Goal: Communication & Community: Answer question/provide support

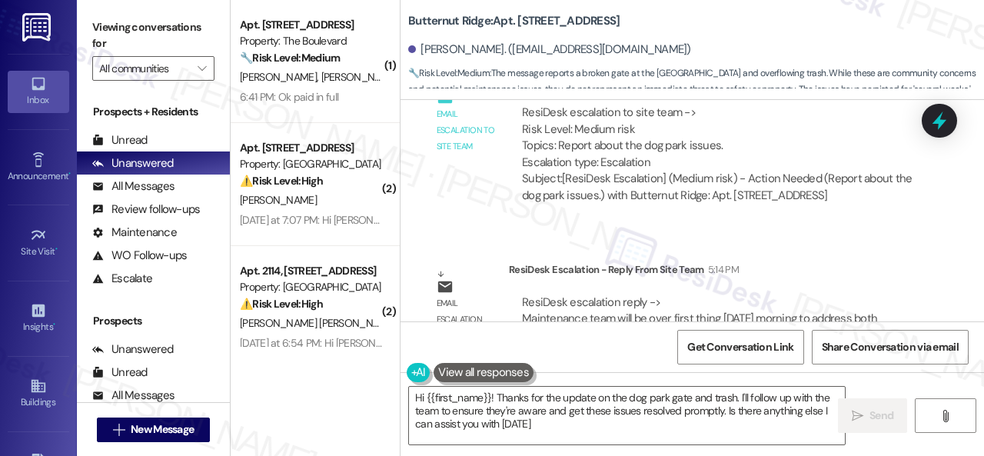
scroll to position [9101, 0]
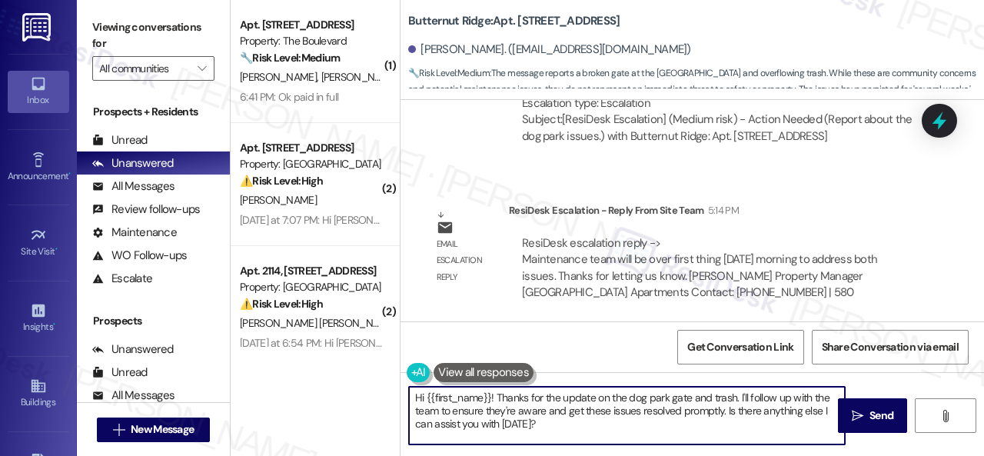
drag, startPoint x: 583, startPoint y: 421, endPoint x: 626, endPoint y: 441, distance: 47.5
click at [620, 440] on textarea "Hi {{first_name}}! Thanks for the update on the dog park gate and trash. I'll f…" at bounding box center [627, 416] width 436 height 58
paste textarea "e site team stated that the maintenance team will be over first thing tomorrow …"
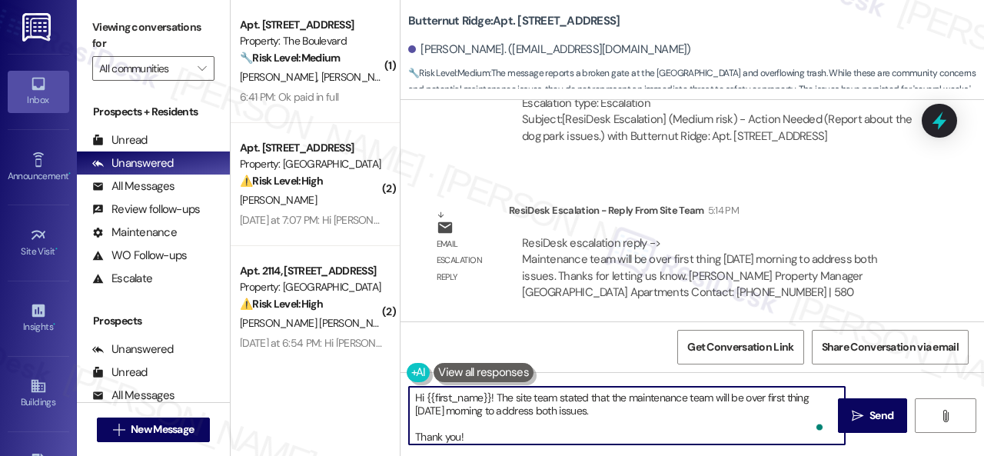
scroll to position [0, 0]
type textarea "Hi {{first_name}}! The site team stated that the maintenance team will be over …"
click at [881, 409] on span "Send" at bounding box center [882, 416] width 24 height 16
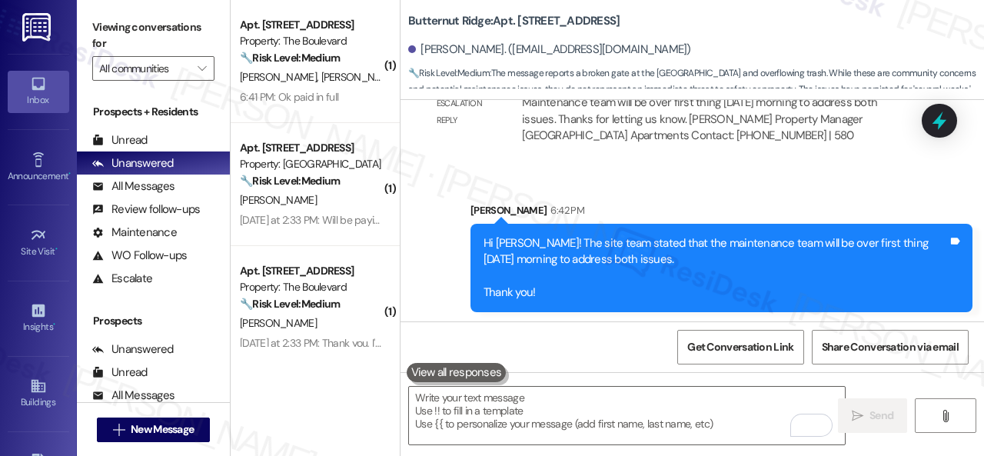
scroll to position [9257, 0]
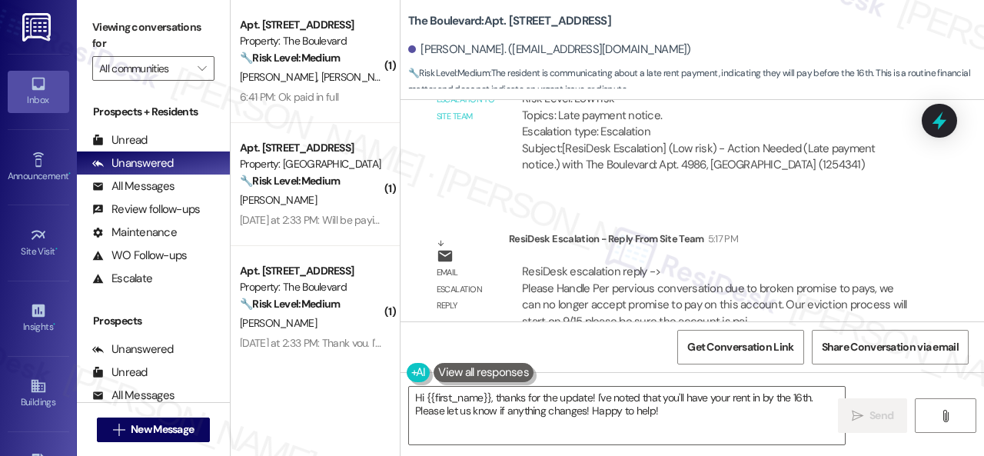
scroll to position [18709, 0]
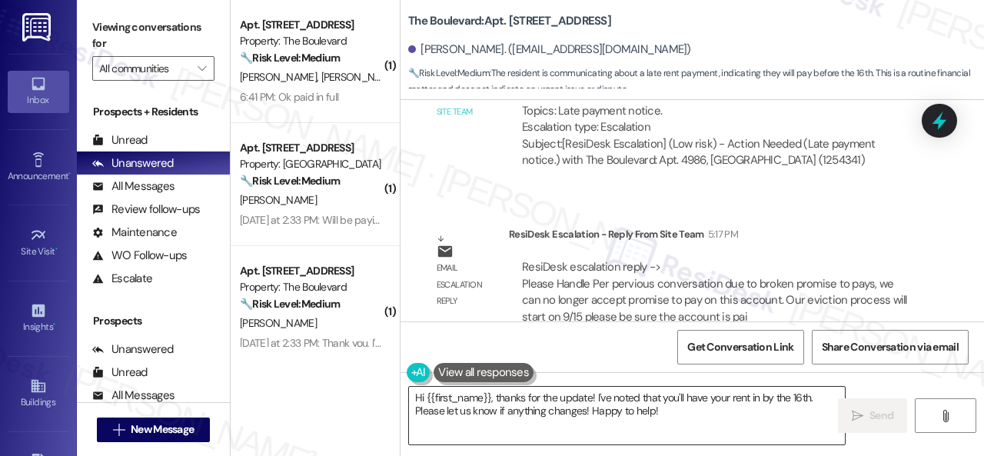
click at [492, 395] on textarea "Hi {{first_name}}, thanks for the update! I've noted that you'll have your rent…" at bounding box center [627, 416] width 436 height 58
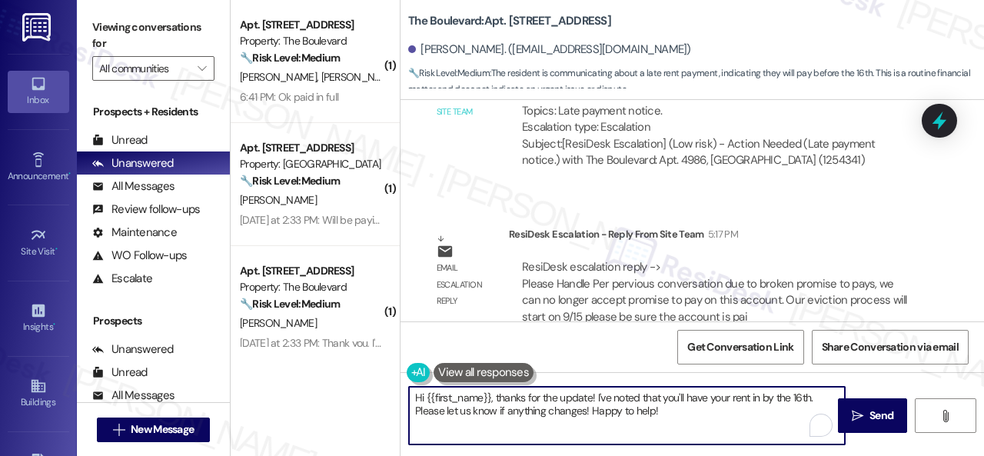
drag, startPoint x: 491, startPoint y: 395, endPoint x: 661, endPoint y: 413, distance: 171.6
click at [661, 413] on textarea "Hi {{first_name}}, thanks for the update! I've noted that you'll have your rent…" at bounding box center [627, 416] width 436 height 58
paste textarea "! The site team stated that, as per the previous conversation, due to a broken …"
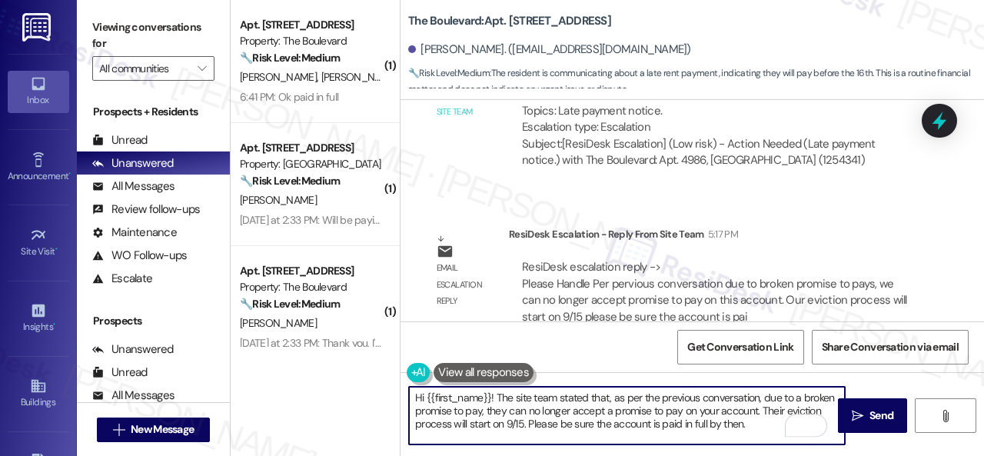
scroll to position [0, 0]
drag, startPoint x: 521, startPoint y: 410, endPoint x: 519, endPoint y: 418, distance: 8.0
click at [519, 418] on textarea "Hi {{first_name}}! The site team stated that, as per the previous conversation,…" at bounding box center [627, 416] width 436 height 58
type textarea "Hi {{first_name}}! The site team stated that, as per the previous conversation,…"
click at [589, 344] on div "Get Conversation Link Share Conversation via email" at bounding box center [693, 346] width 584 height 51
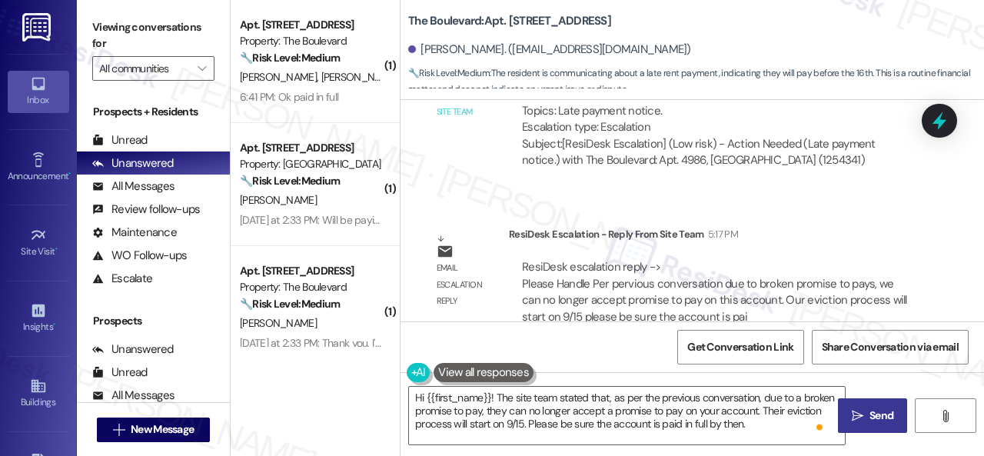
click at [870, 423] on span "Send" at bounding box center [882, 416] width 24 height 16
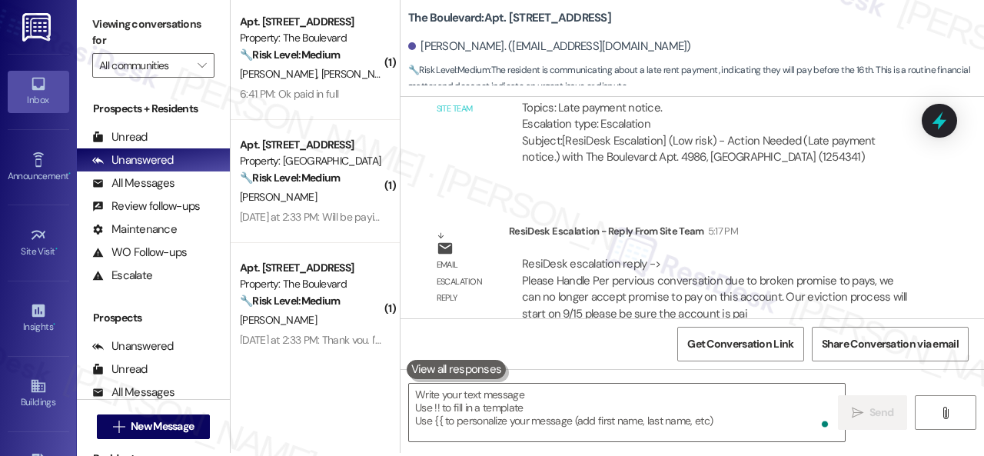
scroll to position [5, 0]
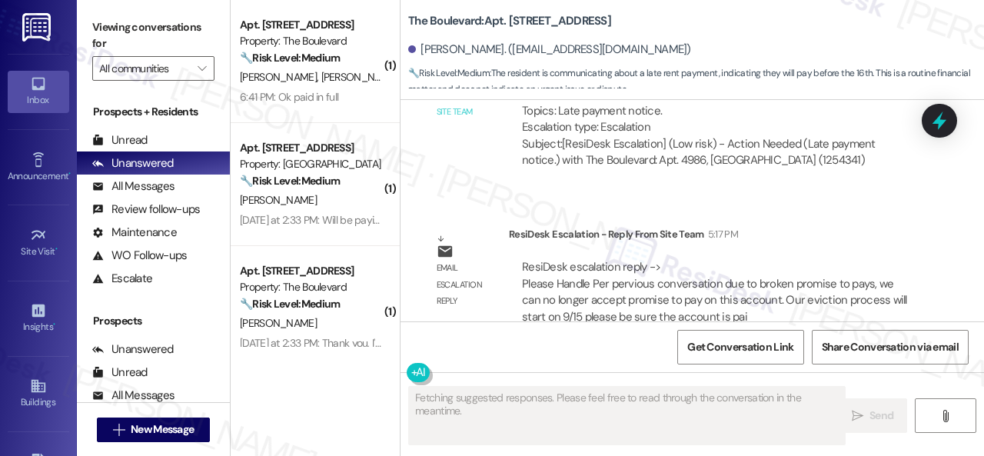
scroll to position [5, 0]
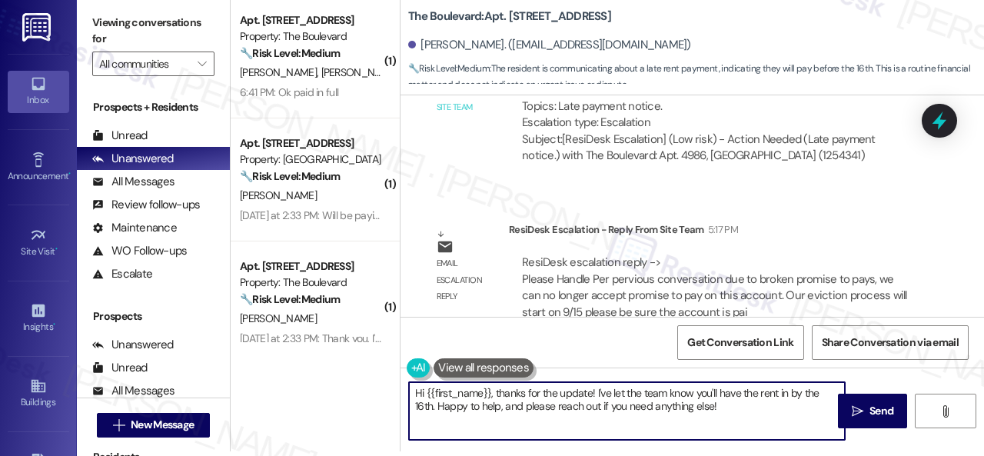
drag, startPoint x: 726, startPoint y: 409, endPoint x: 345, endPoint y: 348, distance: 385.5
click at [345, 348] on div "( 1 ) Apt. 4772, 4800 Skyline Dr Property: The Boulevard 🔧 Risk Level: Medium T…" at bounding box center [608, 223] width 754 height 456
paste textarea "! The site team stated that, as per the previous conversation, due to a broken …"
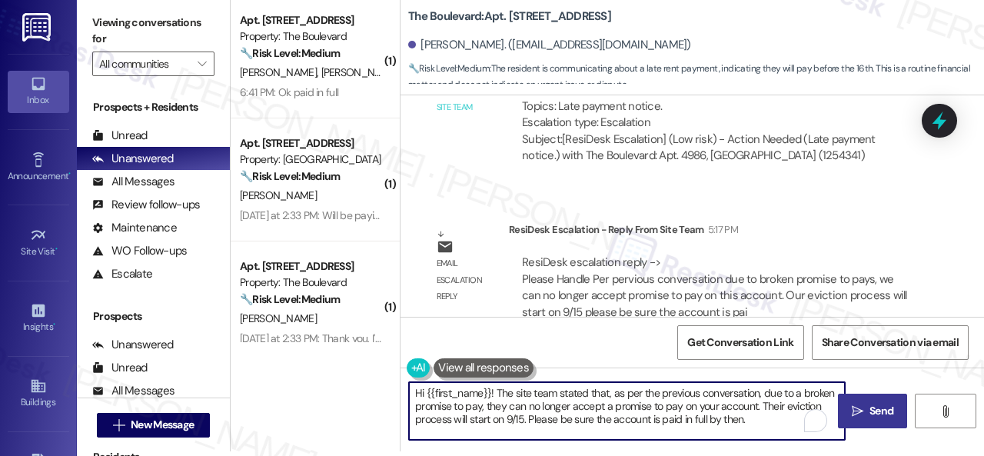
scroll to position [0, 0]
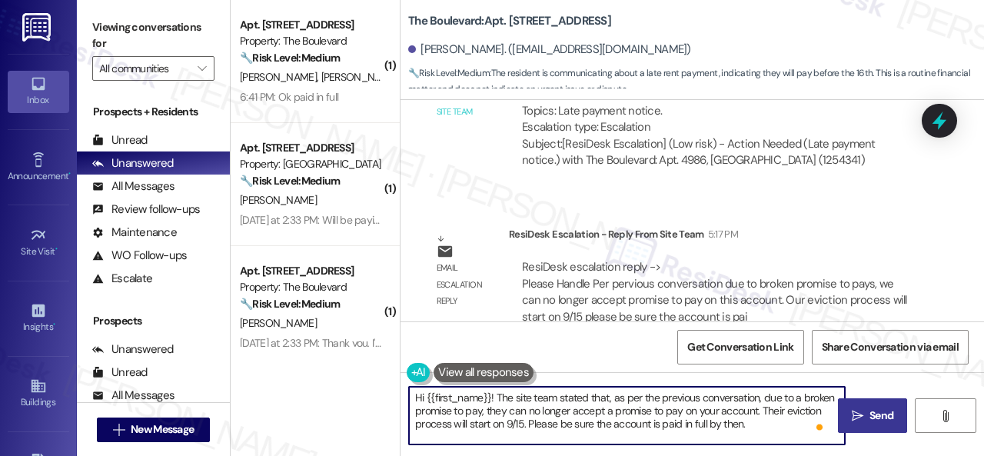
type textarea "Hi {{first_name}}! The site team stated that, as per the previous conversation,…"
click at [867, 413] on span "Send" at bounding box center [882, 416] width 30 height 16
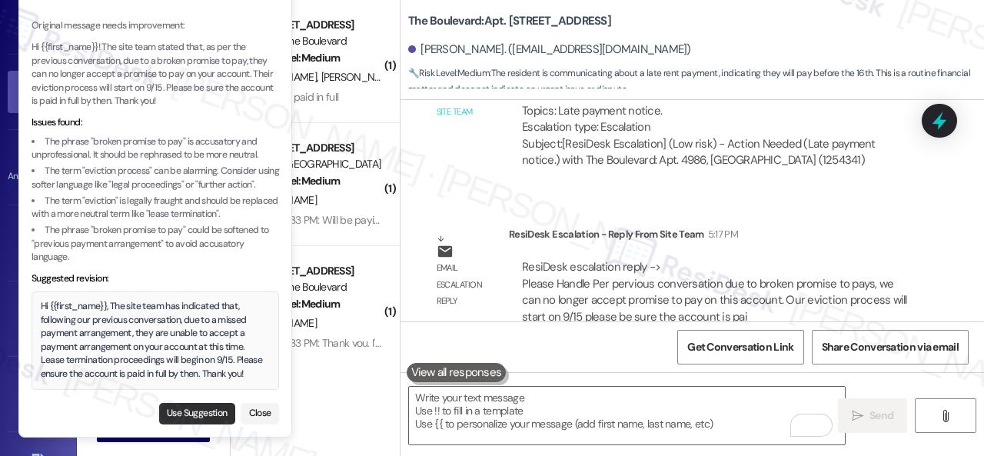
click at [183, 411] on button "Use Suggestion" at bounding box center [197, 414] width 76 height 22
type textarea "Hi {{first_name}}, The site team has indicated that, following our previous con…"
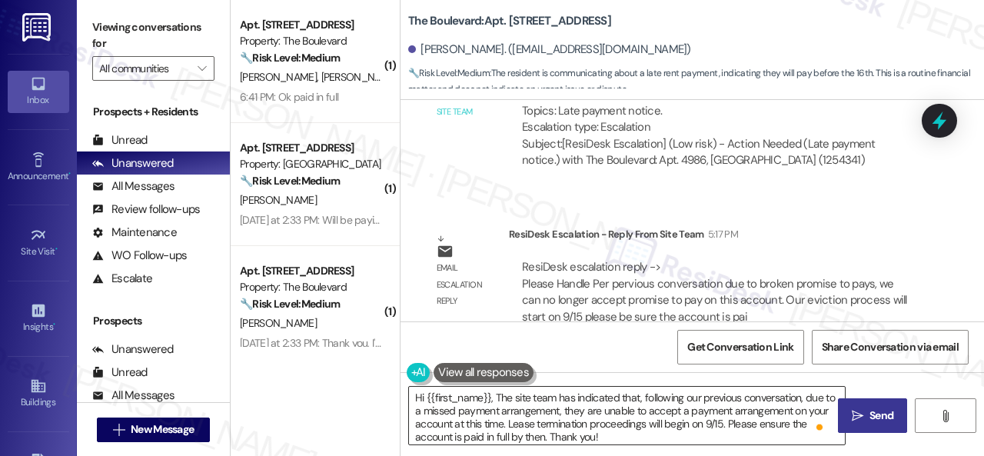
scroll to position [3, 0]
click at [870, 421] on span "Send" at bounding box center [882, 416] width 24 height 16
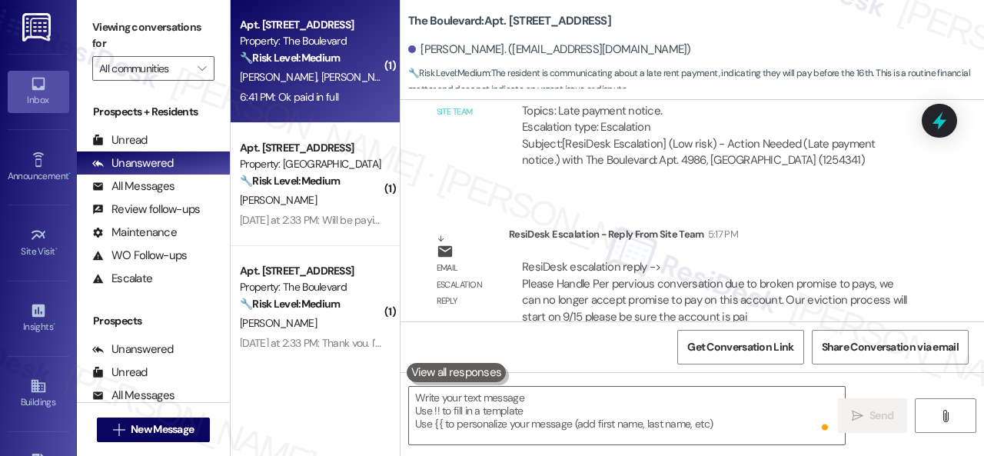
scroll to position [0, 0]
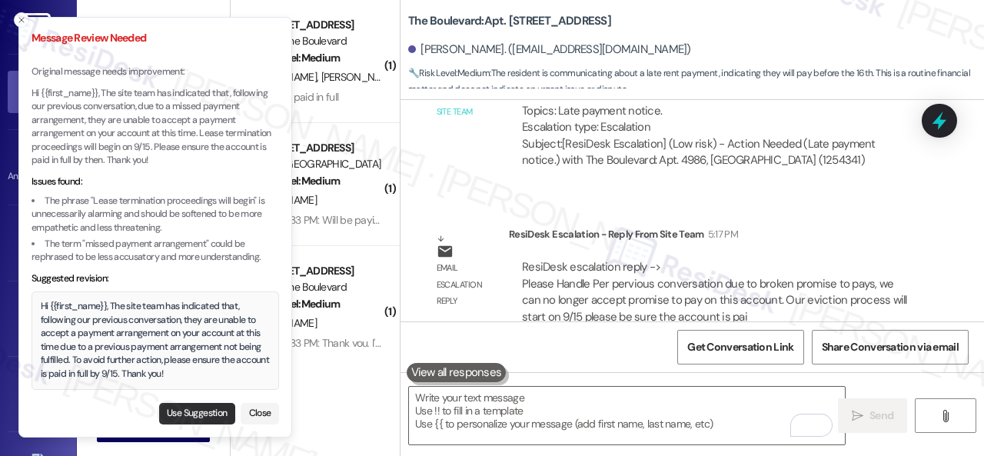
click at [186, 411] on button "Use Suggestion" at bounding box center [197, 414] width 76 height 22
type textarea "Hi {{first_name}}, The site team has indicated that, following our previous con…"
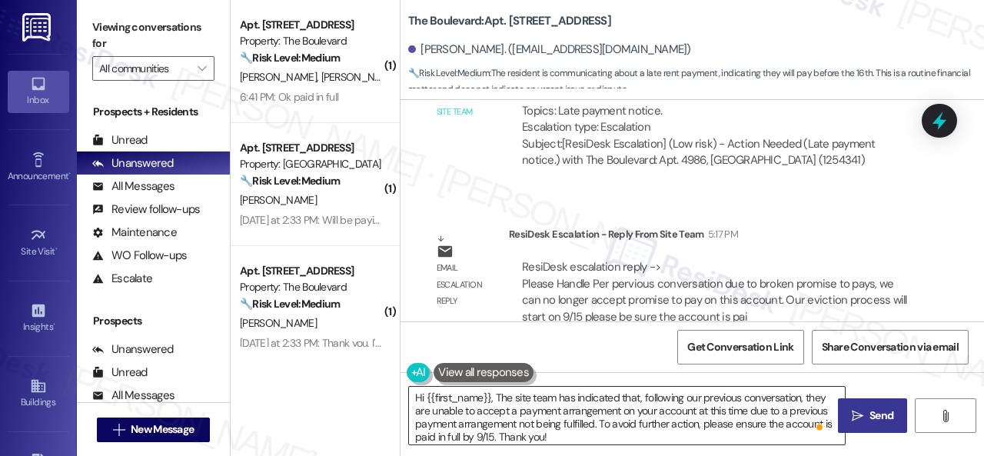
click at [705, 427] on textarea "Hi {{first_name}}, The site team has indicated that, following our previous con…" at bounding box center [627, 416] width 436 height 58
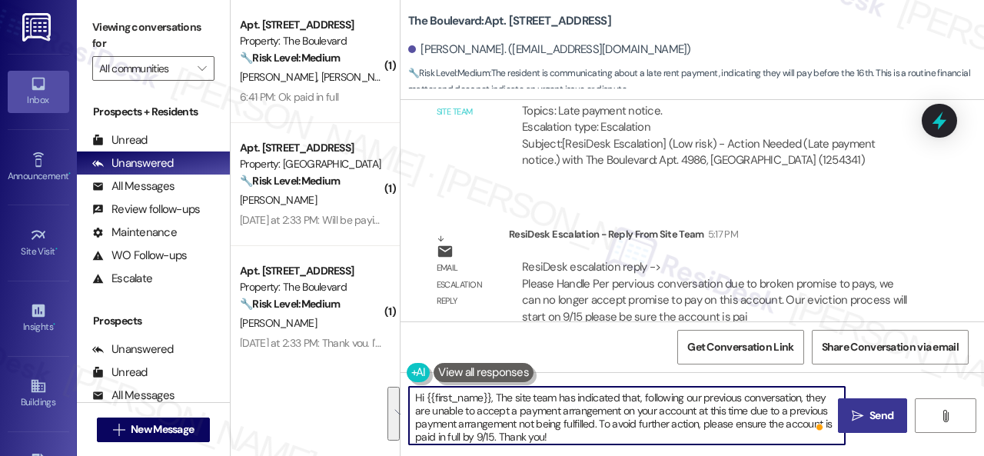
click at [670, 428] on textarea "Hi {{first_name}}, The site team has indicated that, following our previous con…" at bounding box center [627, 416] width 436 height 58
click at [870, 417] on span "Send" at bounding box center [882, 416] width 24 height 16
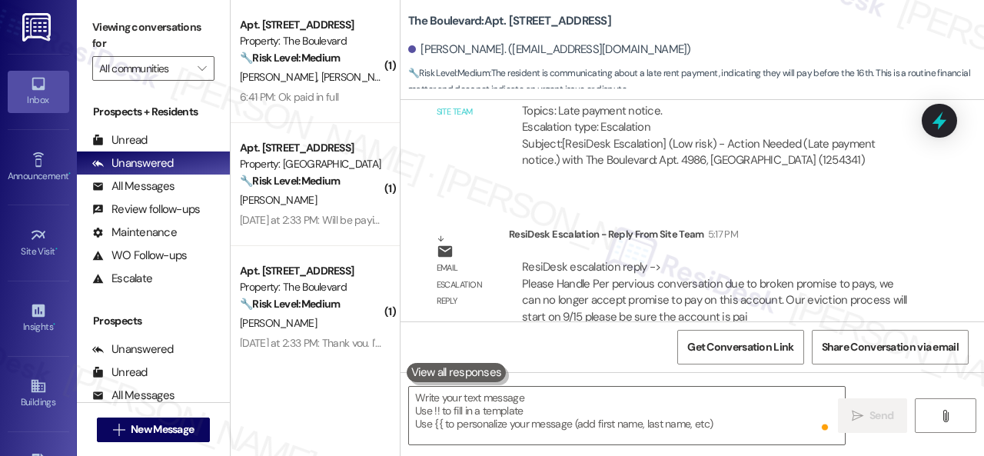
scroll to position [18216, 0]
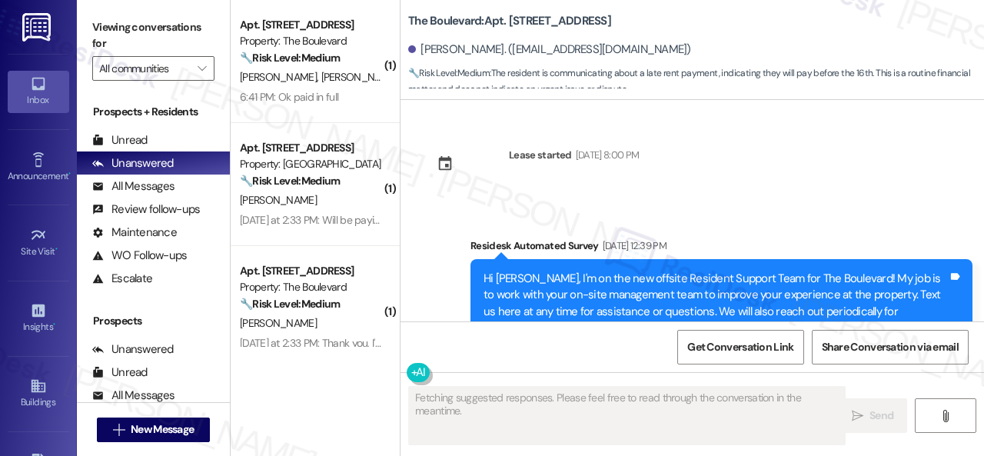
scroll to position [18216, 0]
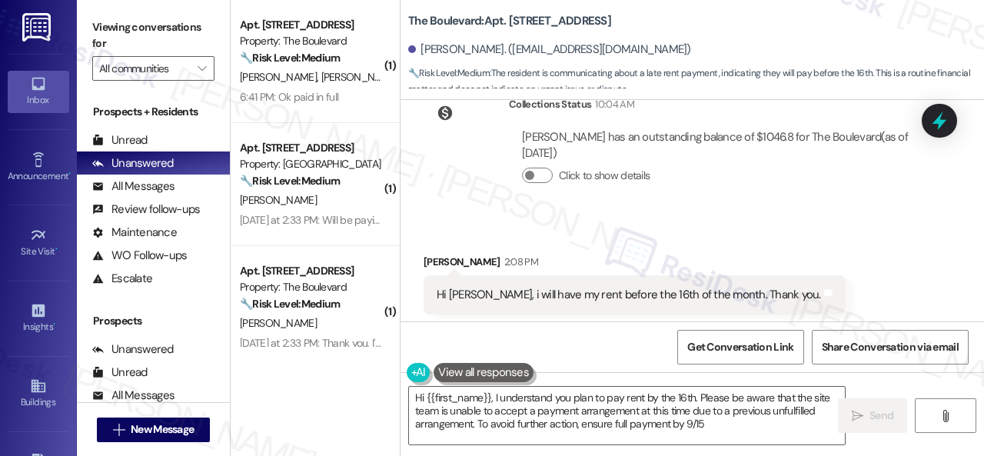
type textarea "Hi {{first_name}}, I understand you plan to pay rent by the 16th. Please be awa…"
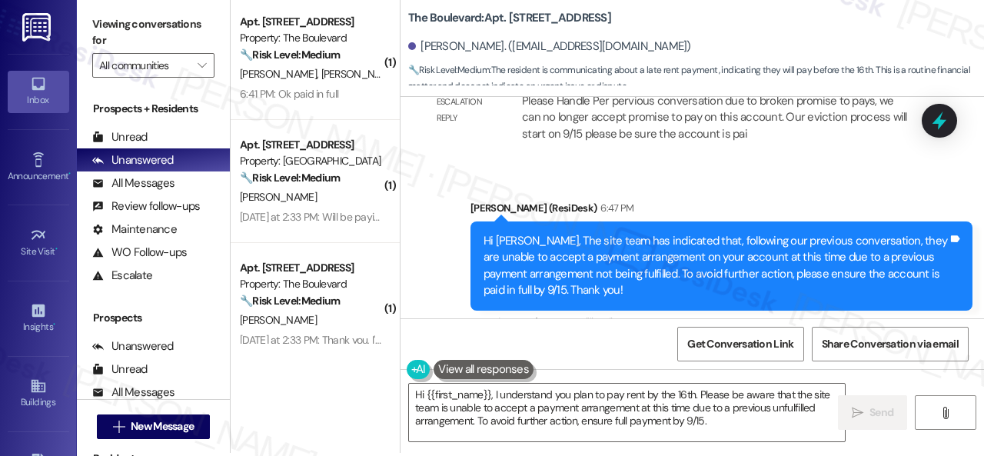
scroll to position [5, 0]
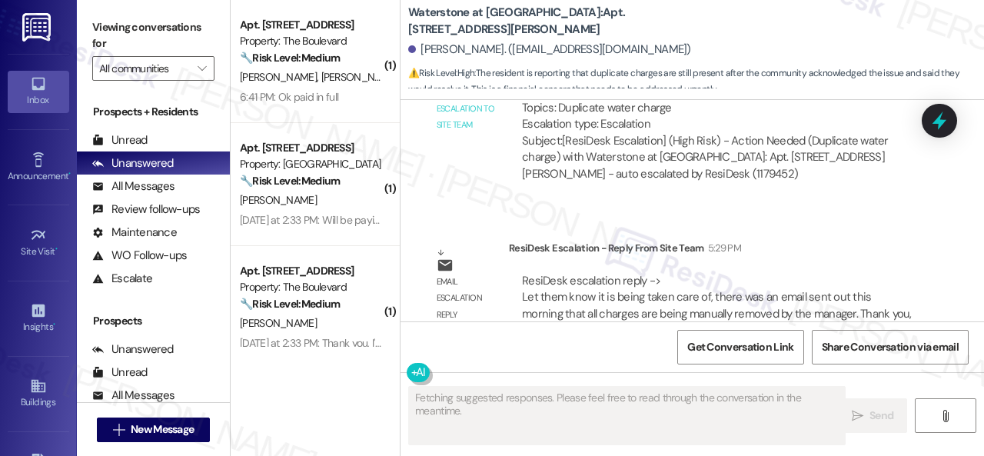
scroll to position [10688, 0]
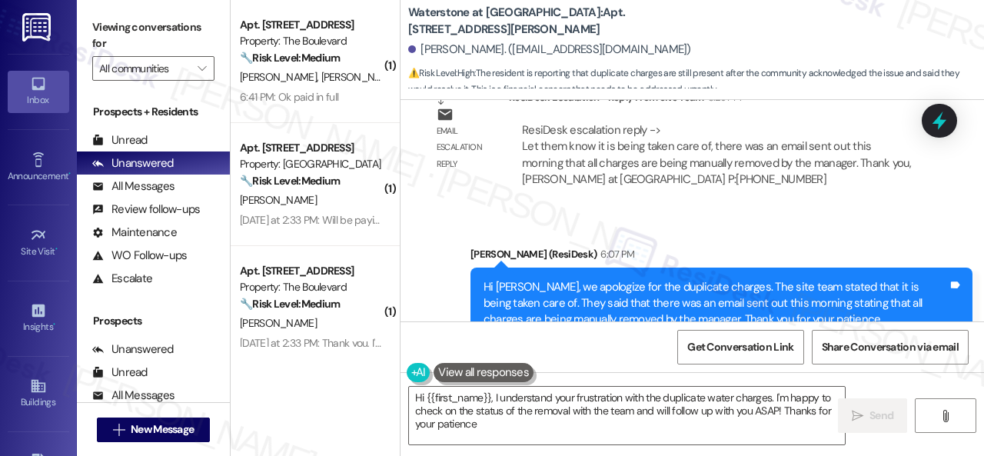
type textarea "Hi {{first_name}}, I understand your frustration with the duplicate water charg…"
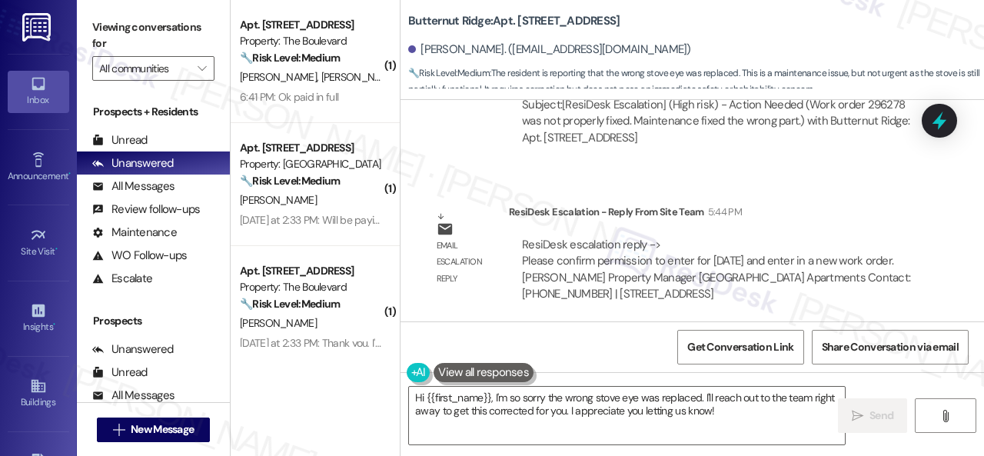
scroll to position [5, 0]
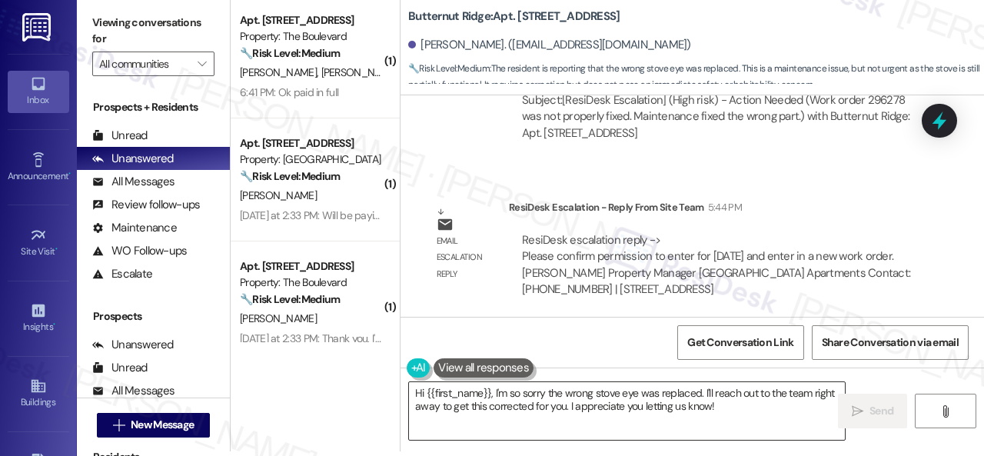
click at [727, 404] on textarea "Hi {{first_name}}, I'm so sorry the wrong stove eye was replaced. I'll reach ou…" at bounding box center [627, 411] width 436 height 58
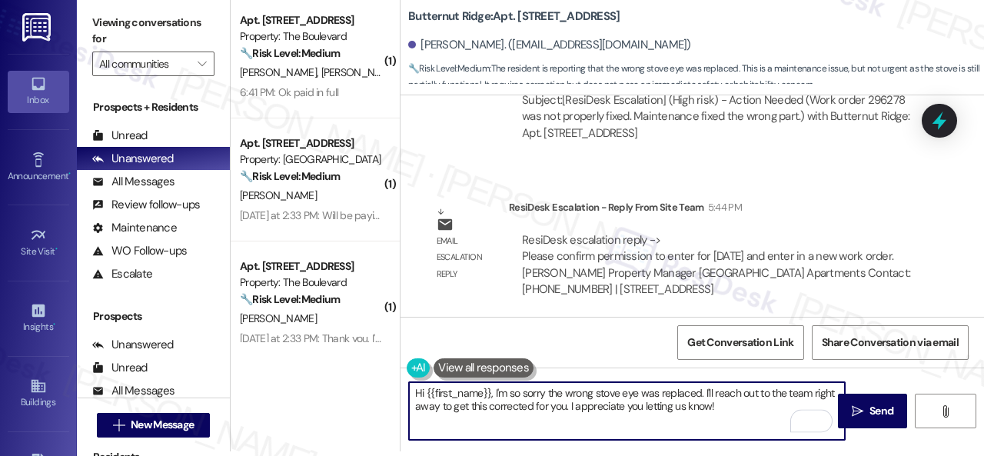
drag, startPoint x: 730, startPoint y: 408, endPoint x: 494, endPoint y: 393, distance: 237.3
click at [494, 393] on textarea "Hi {{first_name}}, I'm so sorry the wrong stove eye was replaced. I'll reach ou…" at bounding box center [627, 411] width 436 height 58
paste textarea "Can the maintenance team enter your apartment even if you are not home? Are the…"
click at [500, 391] on textarea "Hi {{first_name}}, Can the maintenance team enter your apartment even if you ar…" at bounding box center [627, 411] width 436 height 58
click at [715, 394] on textarea "Hi {{first_name}}, can the maintenance team enter your apartment even if you ar…" at bounding box center [627, 411] width 436 height 58
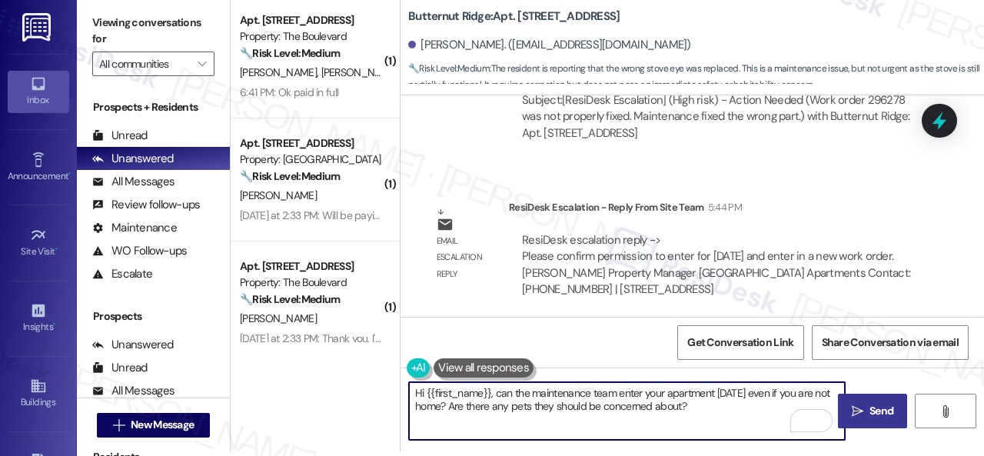
type textarea "Hi {{first_name}}, can the maintenance team enter your apartment tomorrow even …"
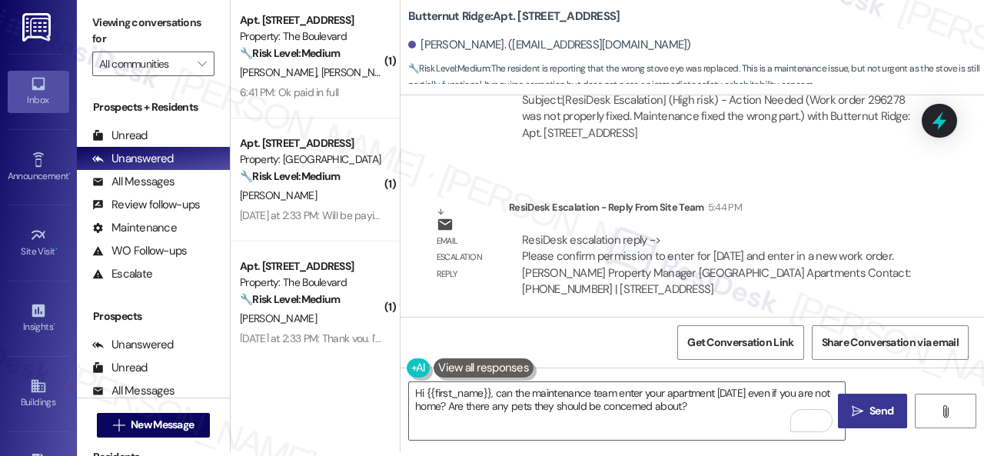
click at [858, 413] on span " Send" at bounding box center [873, 411] width 48 height 16
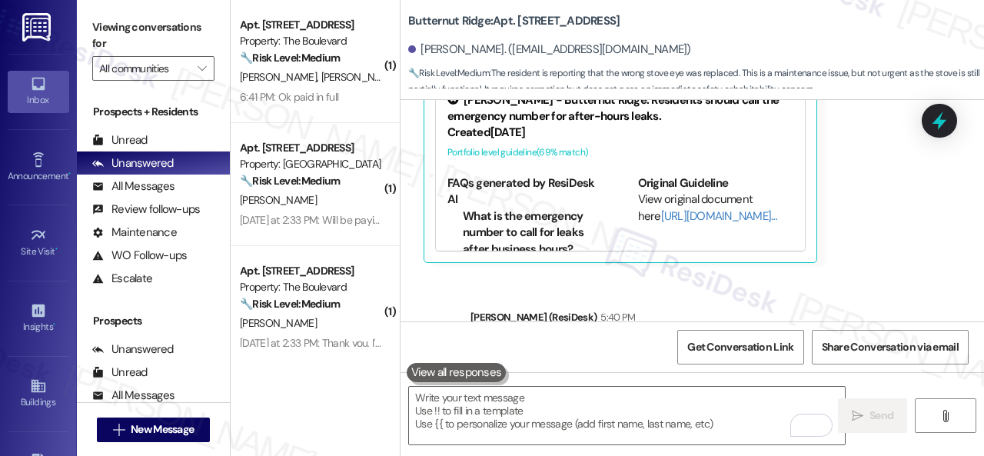
scroll to position [7823, 0]
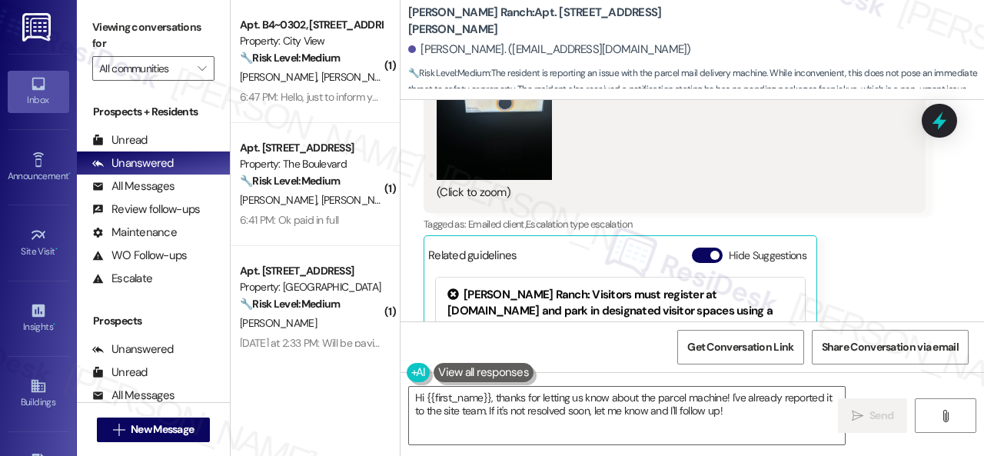
scroll to position [4632, 0]
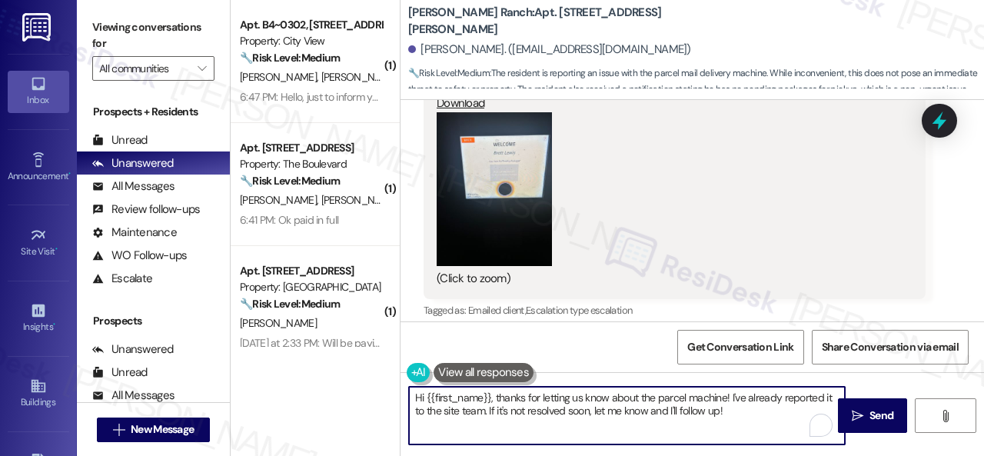
drag, startPoint x: 490, startPoint y: 398, endPoint x: 732, endPoint y: 408, distance: 242.4
click at [732, 408] on textarea "Hi {{first_name}}, thanks for letting us know about the parcel machine! I've al…" at bounding box center [627, 416] width 436 height 58
paste textarea "! The site team stated that the packages are in the office. Please come by duri…"
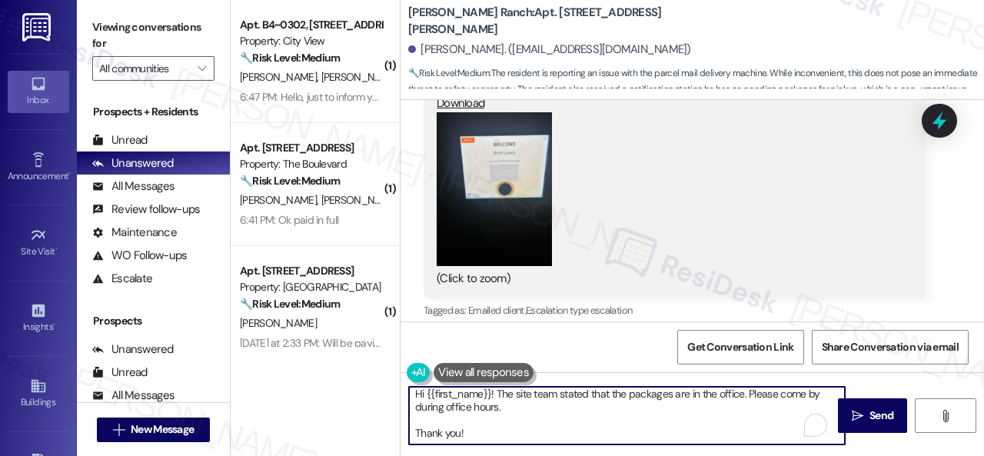
scroll to position [0, 0]
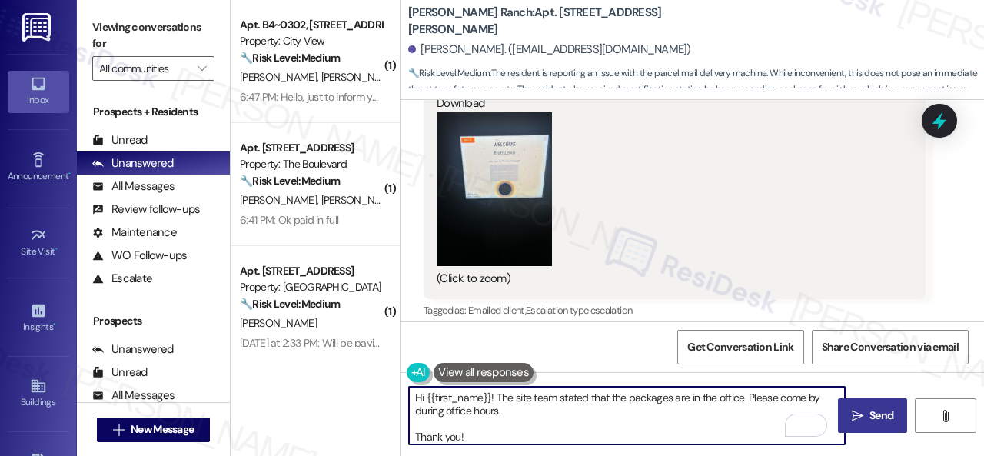
type textarea "Hi {{first_name}}! The site team stated that the packages are in the office. Pl…"
click at [870, 417] on span "Send" at bounding box center [882, 416] width 24 height 16
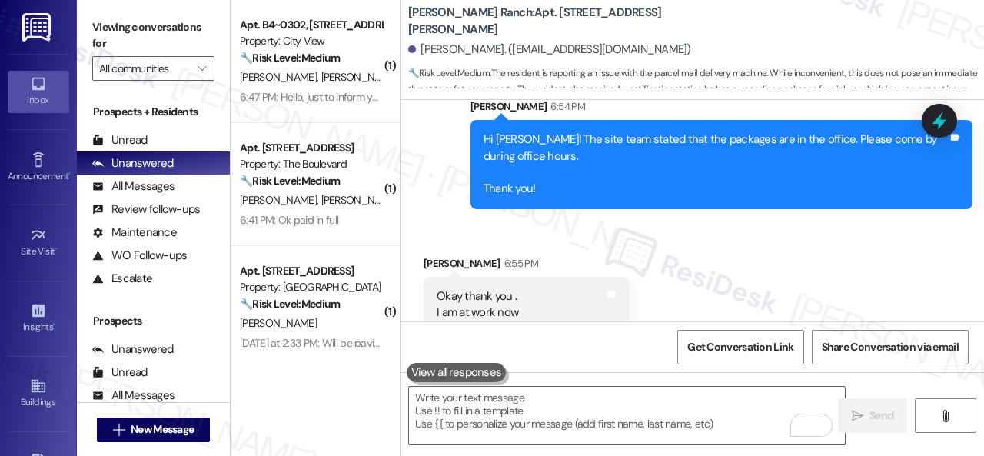
scroll to position [5636, 0]
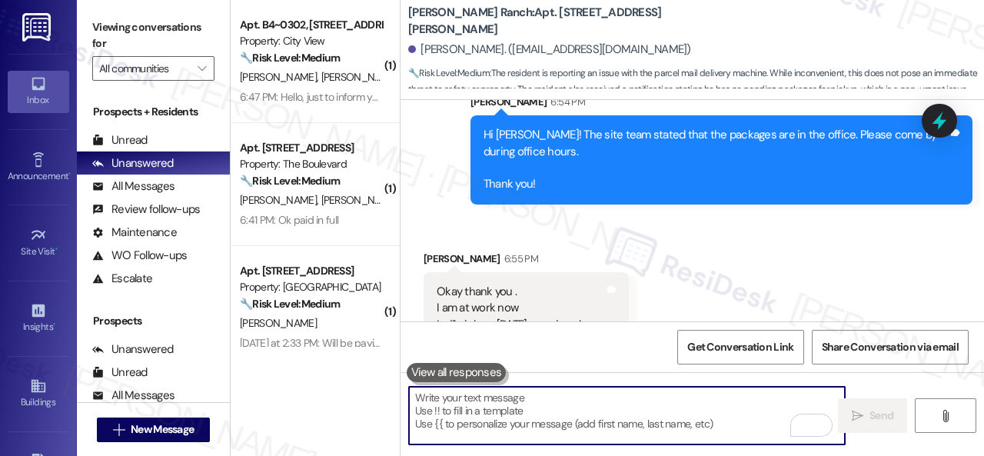
drag, startPoint x: 521, startPoint y: 411, endPoint x: 531, endPoint y: 393, distance: 20.6
click at [521, 411] on textarea "To enrich screen reader interactions, please activate Accessibility in Grammarl…" at bounding box center [627, 416] width 436 height 58
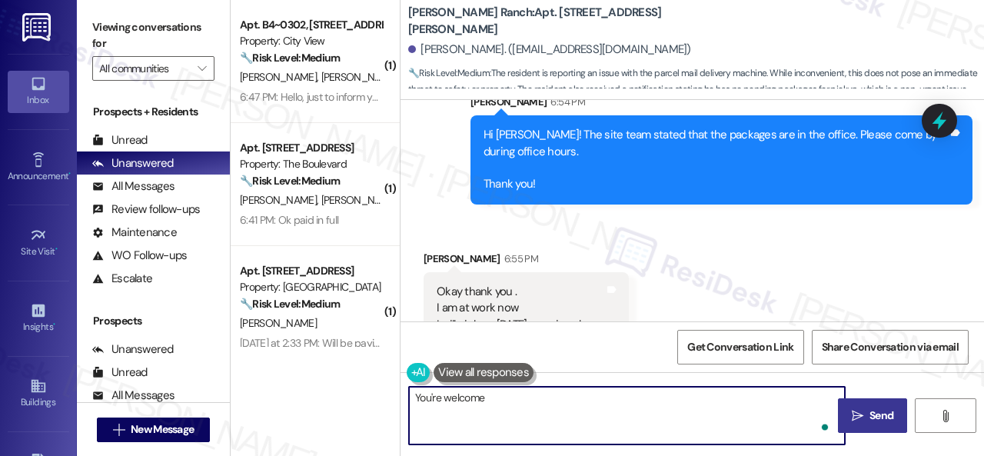
type textarea "You're welcome!"
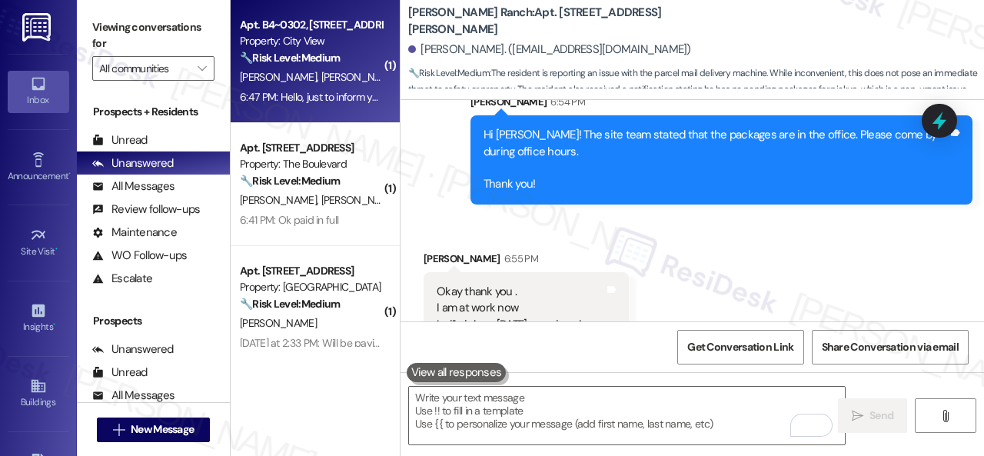
click at [338, 76] on div "F. Kovac M. Kovac" at bounding box center [310, 77] width 145 height 19
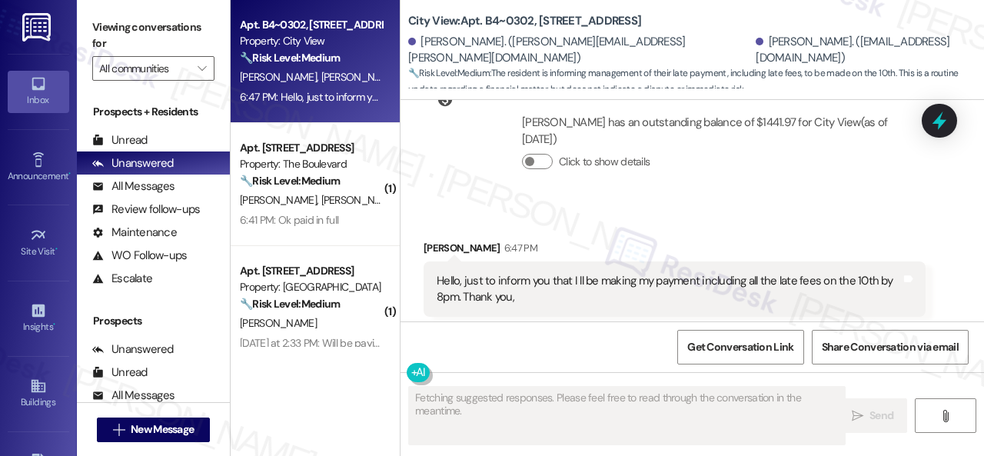
scroll to position [6762, 0]
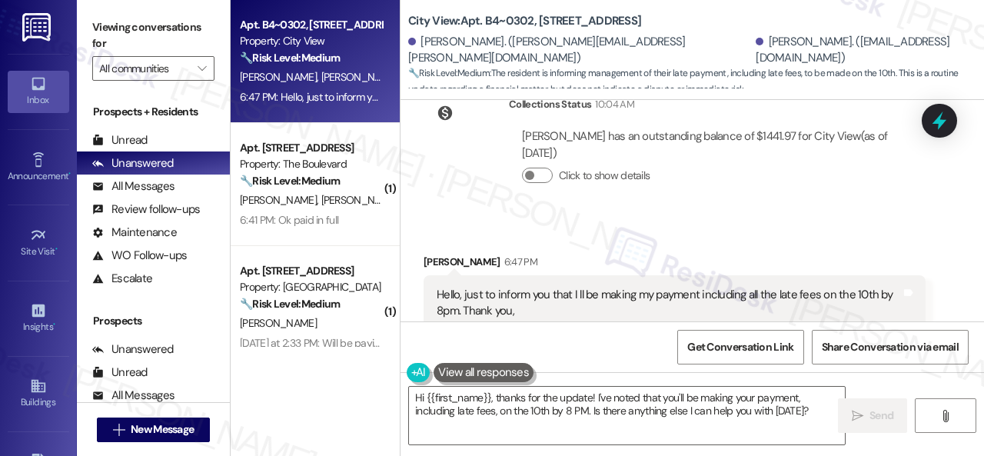
click at [501, 219] on div "Received via SMS Melisa Kovac 6:47 PM Hello, just to inform you that I ll be ma…" at bounding box center [693, 403] width 584 height 368
click at [471, 142] on div "Collections Status 10:04 AM Melisa Kovac has an outstanding balance of $1441.97…" at bounding box center [674, 152] width 525 height 135
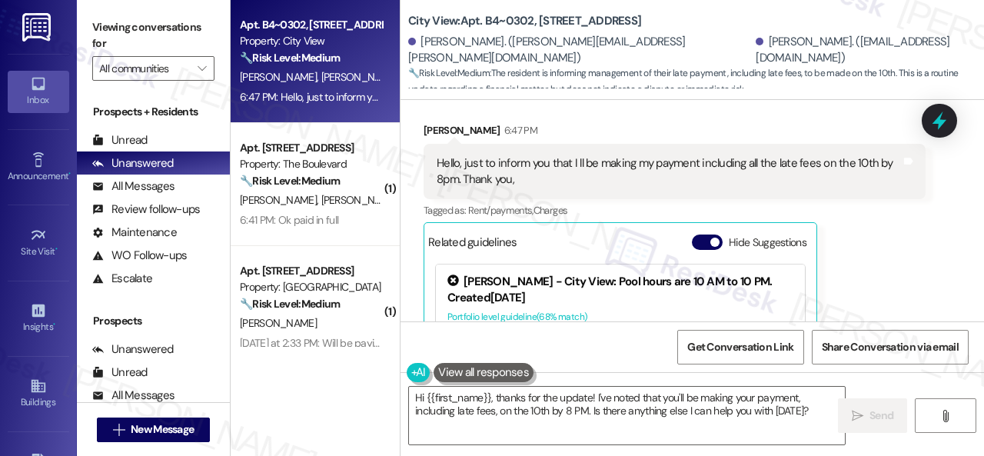
scroll to position [6915, 0]
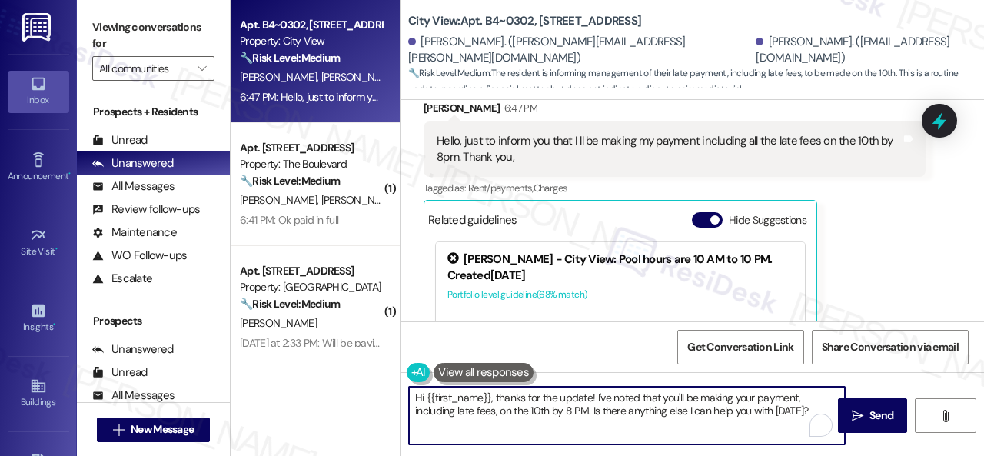
drag, startPoint x: 701, startPoint y: 391, endPoint x: 374, endPoint y: 374, distance: 328.0
click at [374, 374] on div "Apt. B4~0302, 2600 Cityview Drive Property: City View 🔧 Risk Level: Medium The …" at bounding box center [608, 228] width 754 height 456
paste textarea "Thanks for updating us on your payment plan! We appreciate you letting us know.…"
type textarea "Thanks for updating us on your payment plan! We appreciate you letting us know.…"
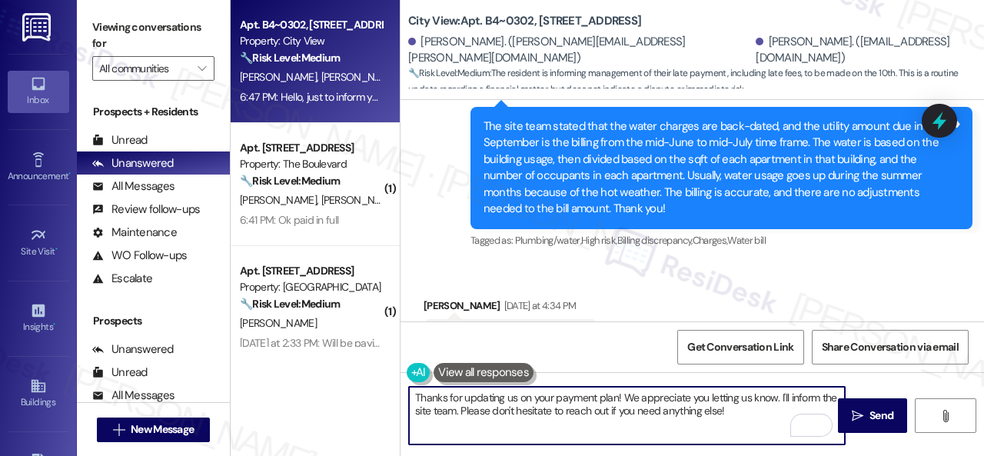
scroll to position [6223, 0]
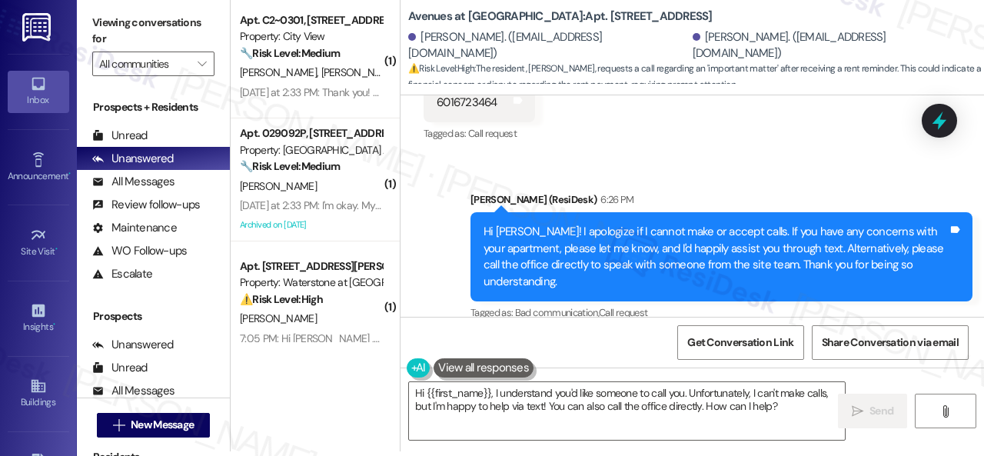
scroll to position [7712, 0]
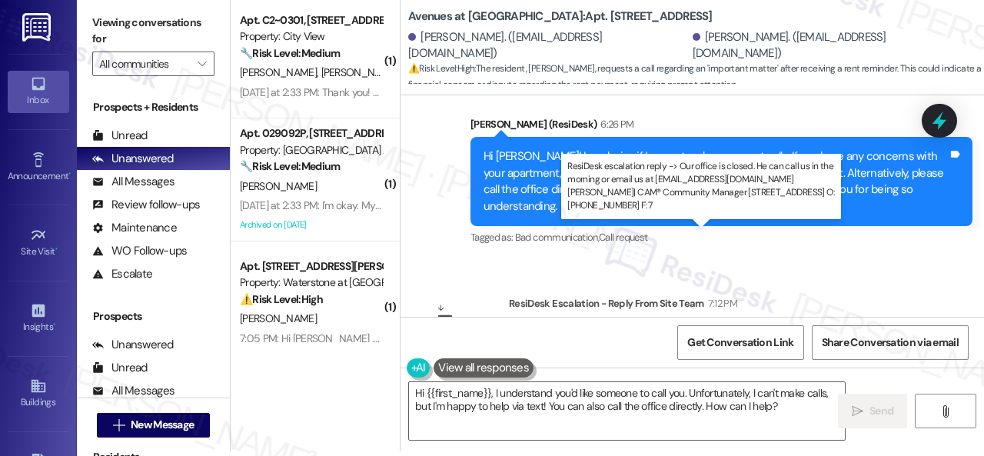
drag, startPoint x: 684, startPoint y: 253, endPoint x: 680, endPoint y: 264, distance: 11.4
click at [680, 328] on div "ResiDesk escalation reply -> Our office is closed. He can call us in the mornin…" at bounding box center [700, 360] width 356 height 65
copy div "in the morning or email us at [EMAIL_ADDRESS][DOMAIN_NAME]"
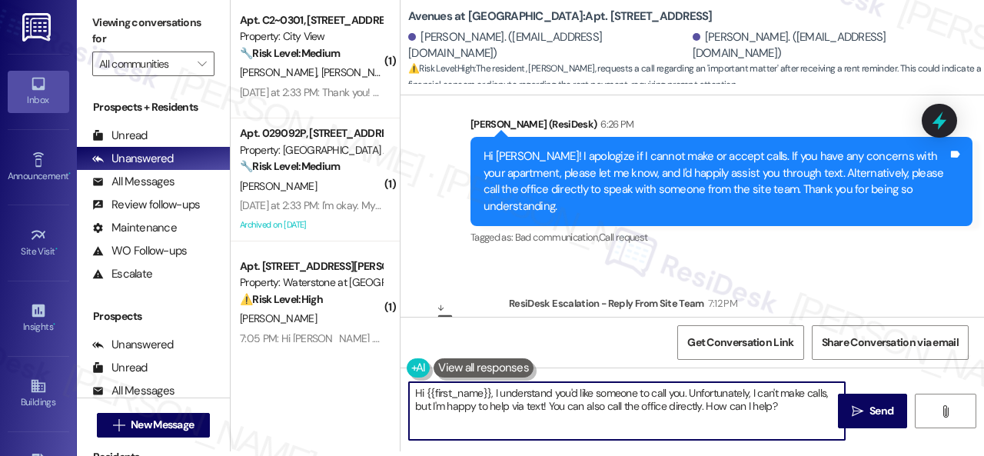
drag, startPoint x: 426, startPoint y: 393, endPoint x: 850, endPoint y: 429, distance: 426.0
click at [850, 429] on div "Hi {{first_name}}, I understand you'd like someone to call you. Unfortunately, …" at bounding box center [693, 425] width 584 height 115
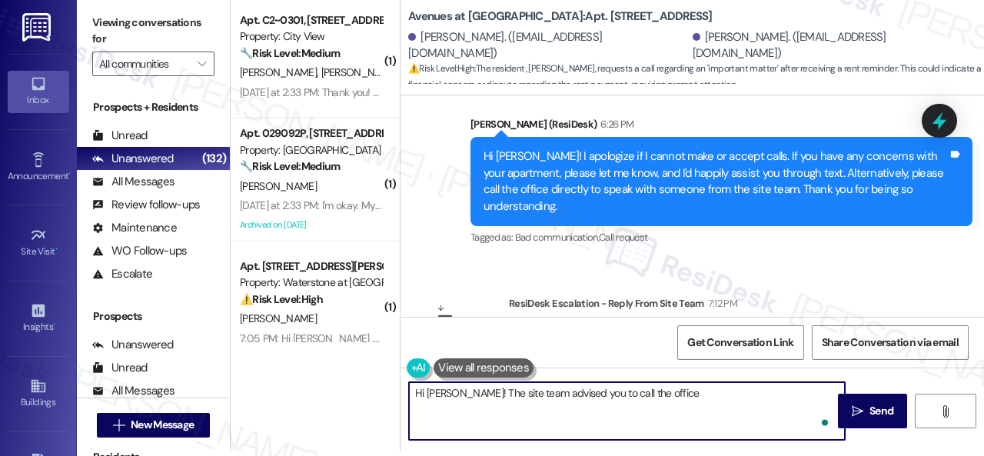
paste textarea "in the morning or email us at [EMAIL_ADDRESS][DOMAIN_NAME]"
click at [641, 393] on textarea "Hi [PERSON_NAME]! The site team advised you to call the office in the morning o…" at bounding box center [627, 411] width 436 height 58
click at [645, 394] on textarea "Hi [PERSON_NAME]! The site team advised you to call the office in the morning o…" at bounding box center [627, 411] width 436 height 58
drag, startPoint x: 750, startPoint y: 395, endPoint x: 761, endPoint y: 397, distance: 10.9
click at [761, 397] on textarea "Hi [PERSON_NAME]! The site team advised you to call the office in the morning o…" at bounding box center [627, 411] width 436 height 58
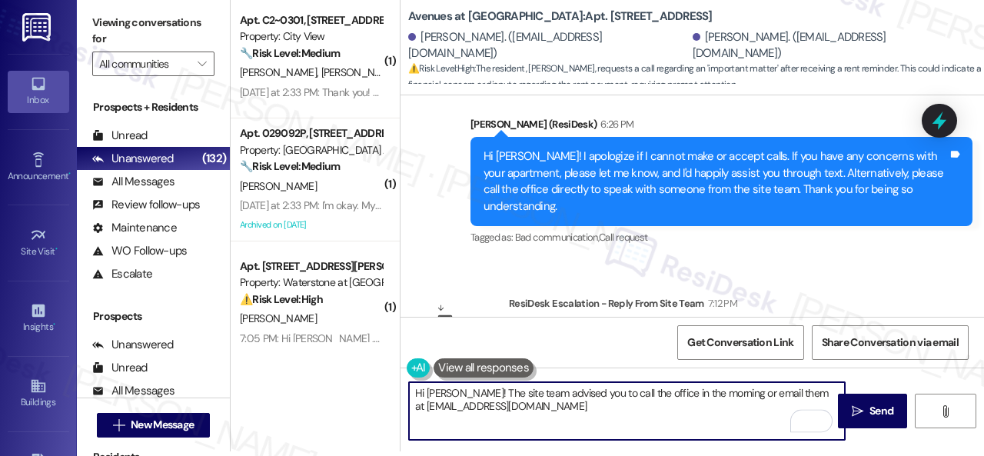
click at [580, 404] on textarea "Hi [PERSON_NAME]! The site team advised you to call the office in the morning o…" at bounding box center [627, 411] width 436 height 58
type textarea "Hi [PERSON_NAME]! The site team advised you to call the office in the morning o…"
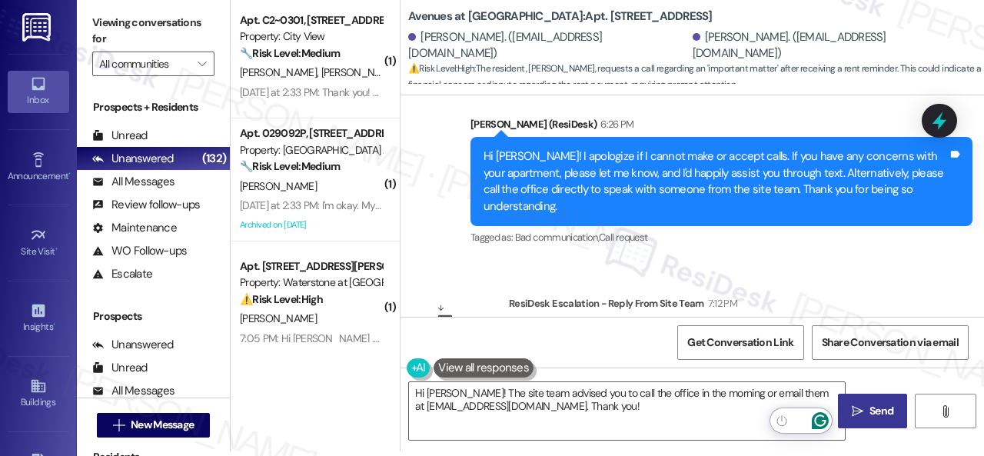
click at [877, 407] on span "Send" at bounding box center [882, 411] width 24 height 16
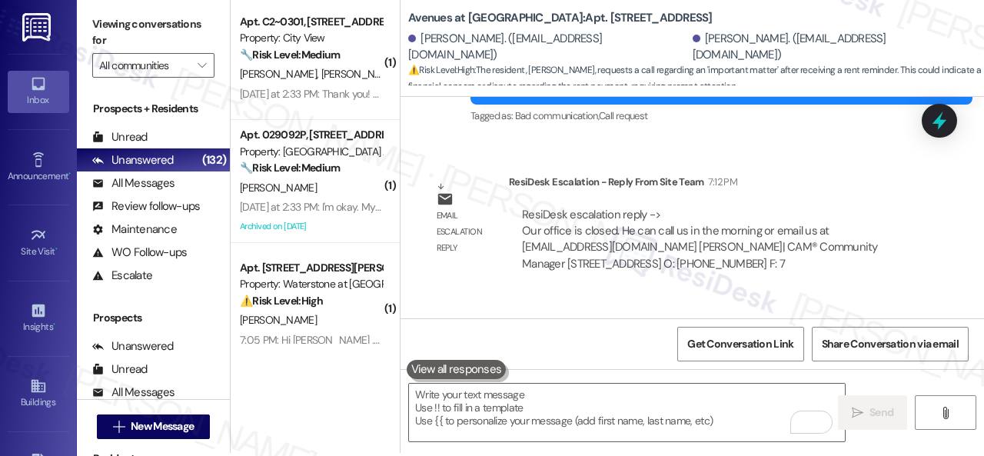
scroll to position [5, 0]
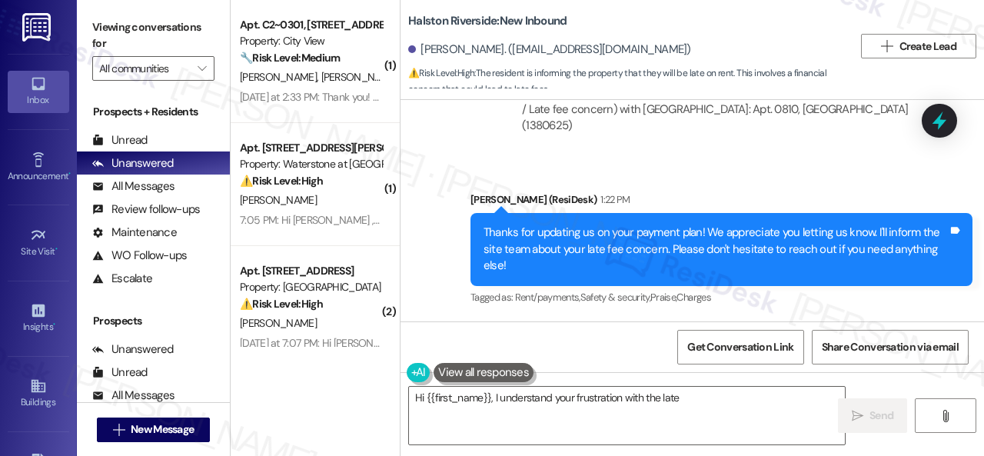
scroll to position [8618, 0]
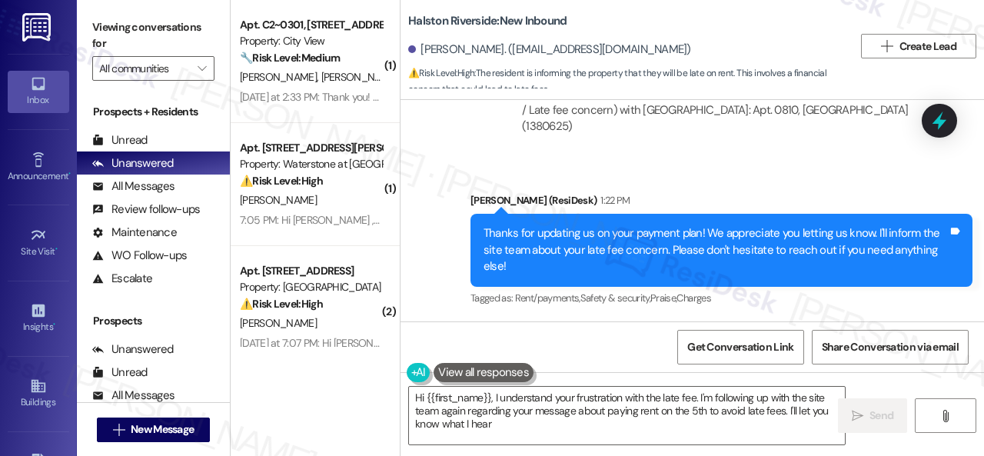
type textarea "Hi {{first_name}}, I understand your frustration with the late fee. I'm followi…"
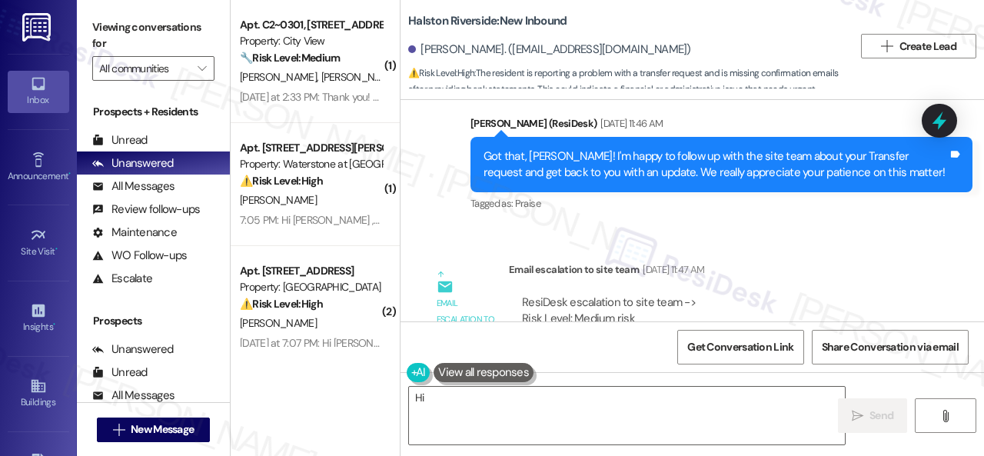
scroll to position [6789, 0]
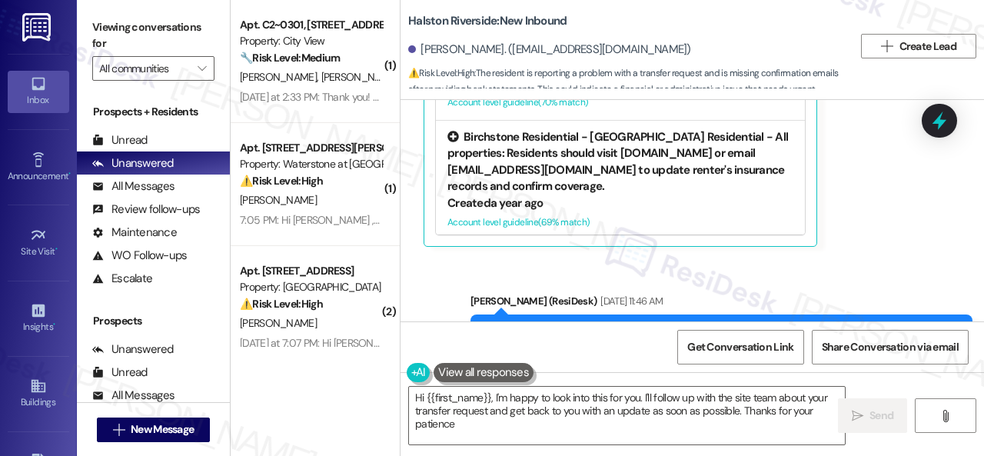
type textarea "Hi {{first_name}}, I'm happy to look into this for you. I'll follow up with the…"
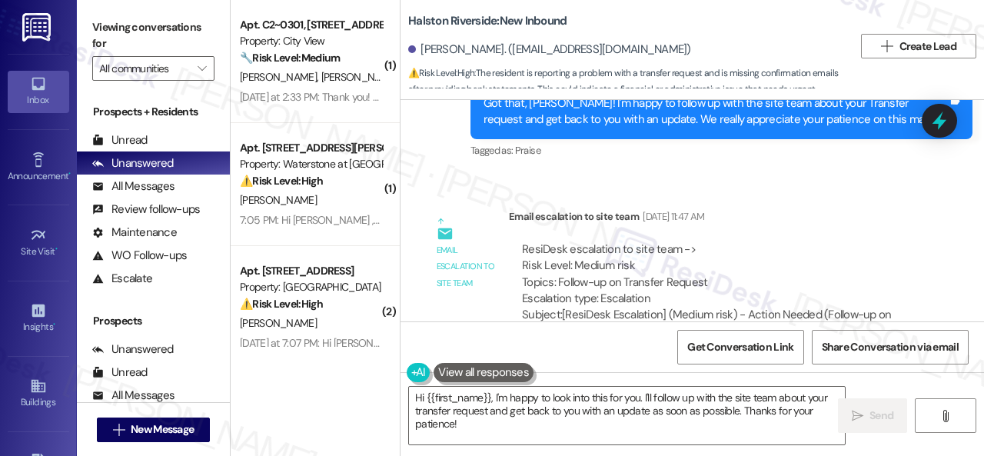
scroll to position [7251, 0]
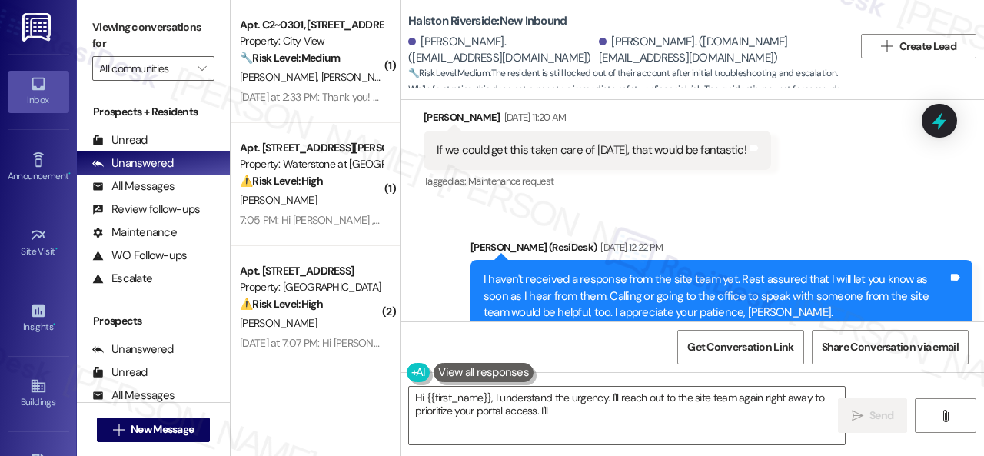
scroll to position [14715, 0]
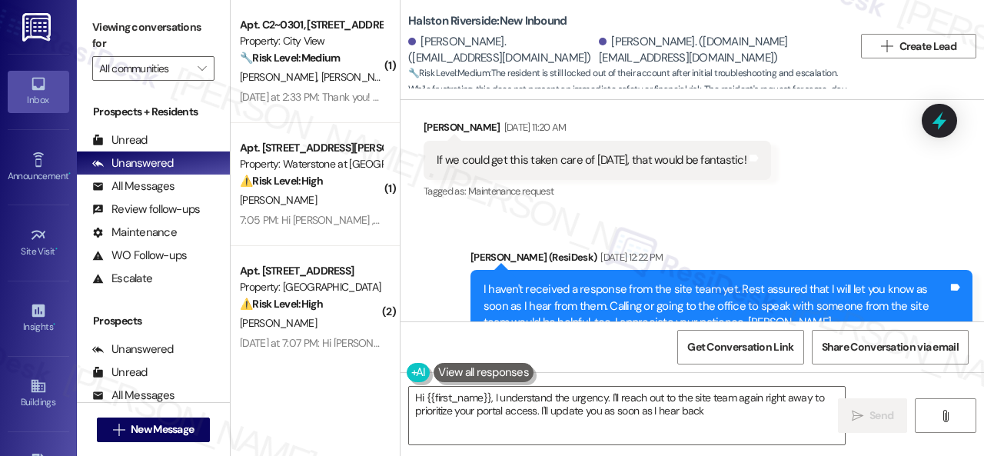
type textarea "Hi {{first_name}}, I understand the urgency. I'll reach out to the site team ag…"
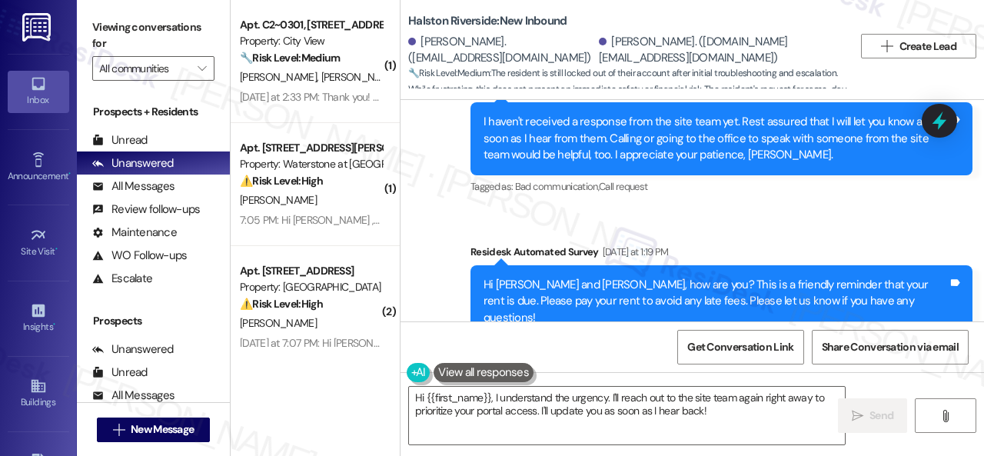
scroll to position [14869, 0]
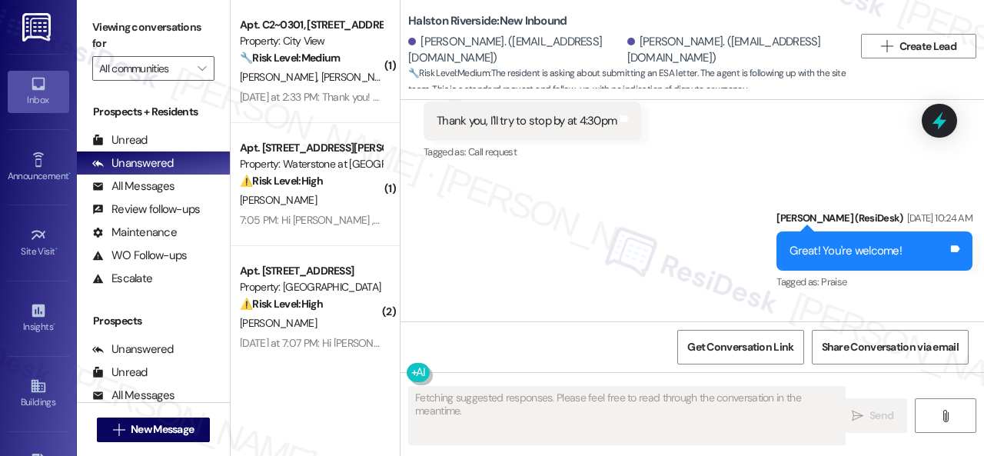
scroll to position [5168, 0]
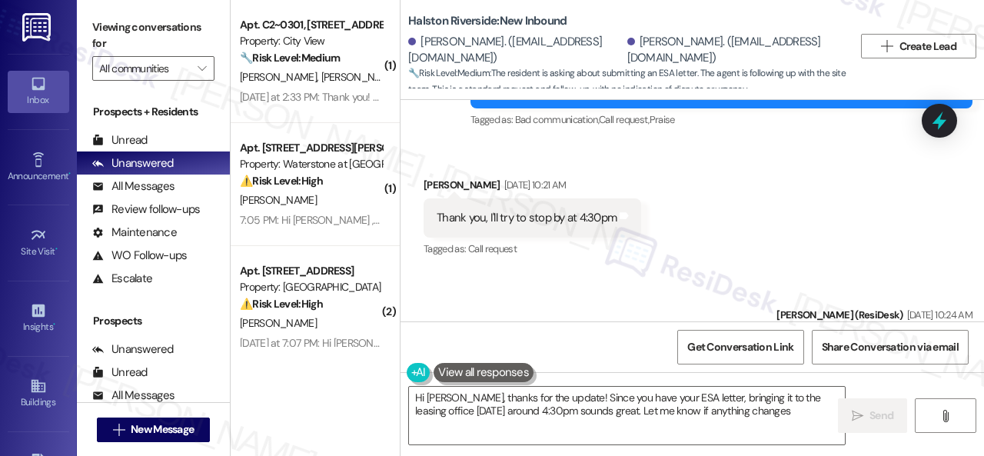
type textarea "Hi [PERSON_NAME], thanks for the update! Since you have your ESA letter, bringi…"
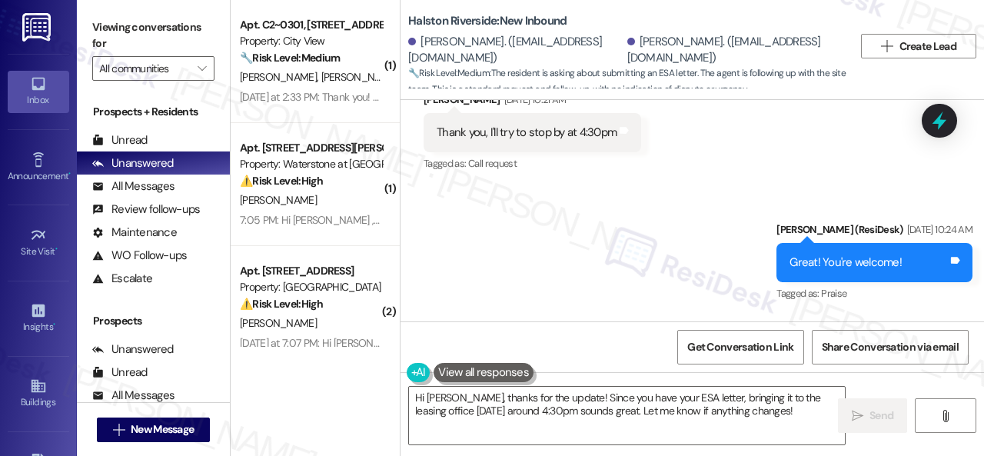
scroll to position [5321, 0]
